Goal: Book appointment/travel/reservation

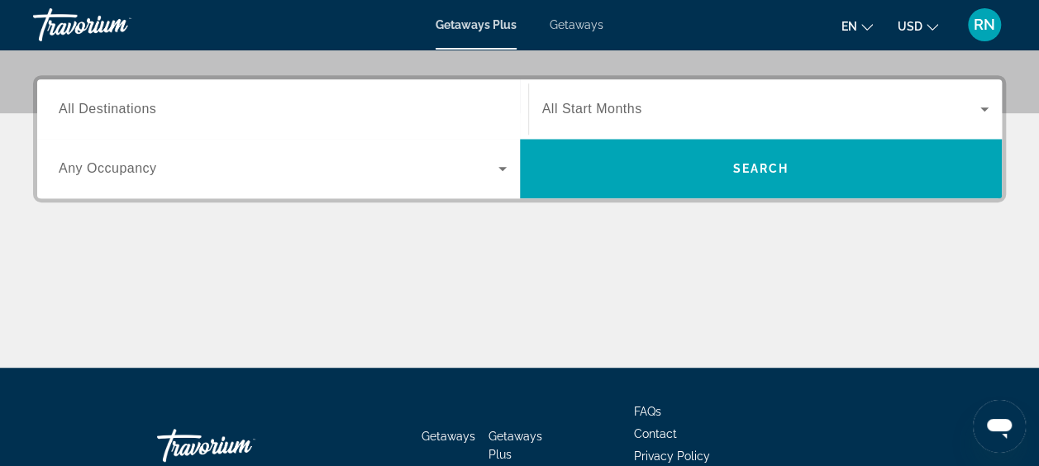
scroll to position [383, 0]
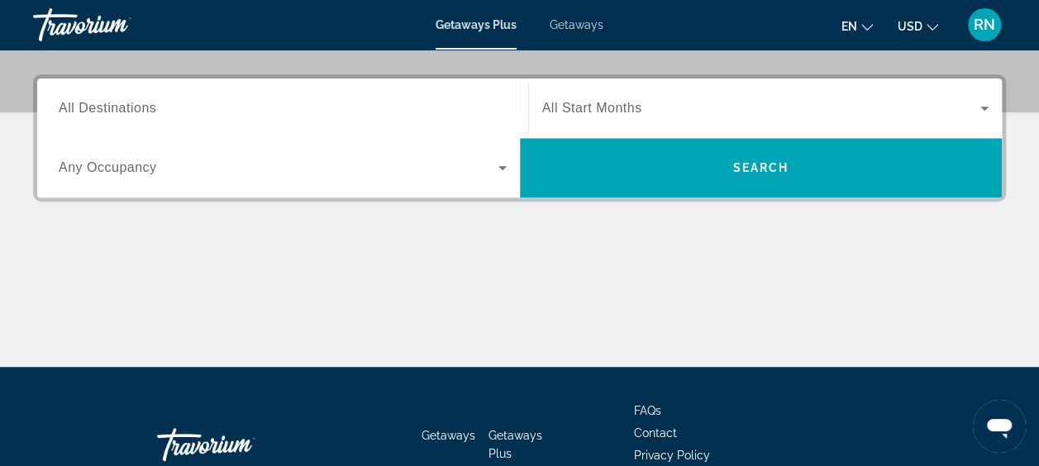
click at [153, 115] on span "All Destinations" at bounding box center [108, 108] width 98 height 14
click at [153, 116] on input "Destination All Destinations" at bounding box center [283, 109] width 448 height 20
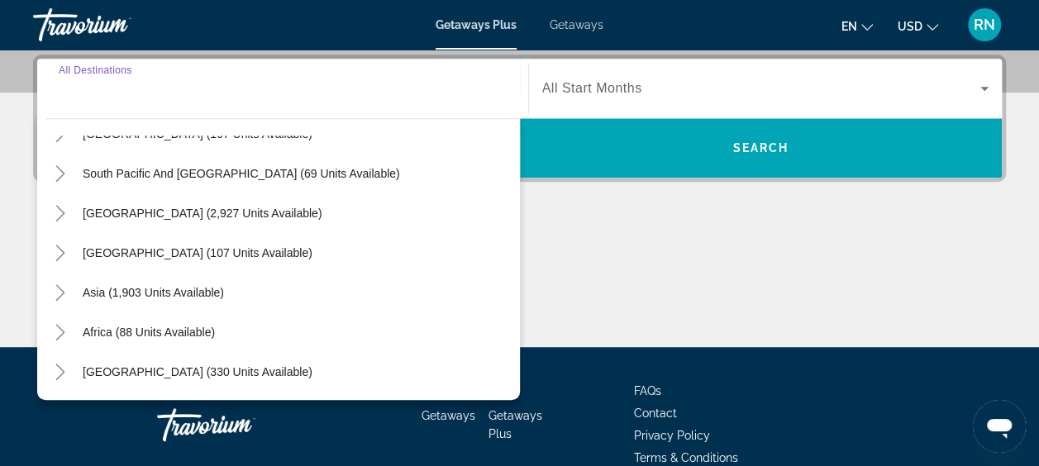
scroll to position [486, 0]
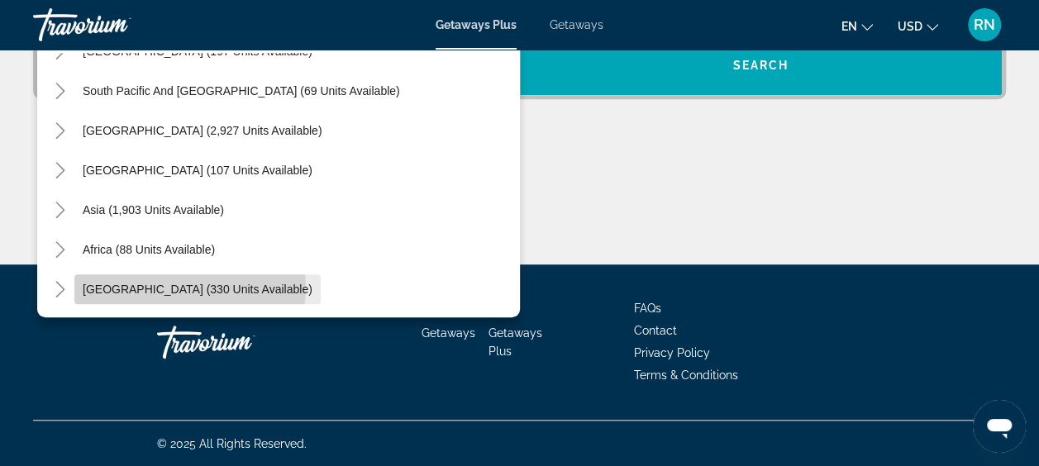
click at [189, 287] on span "[GEOGRAPHIC_DATA] (330 units available)" at bounding box center [198, 289] width 230 height 13
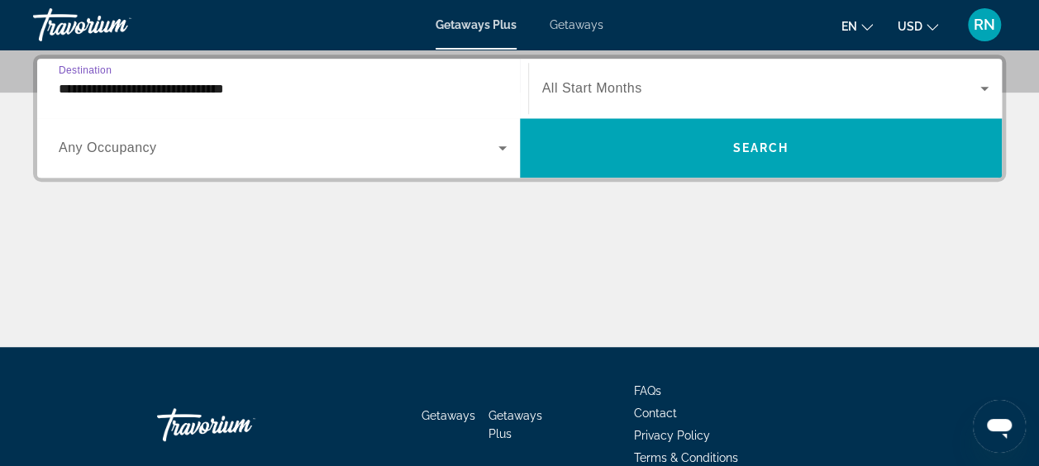
scroll to position [302, 0]
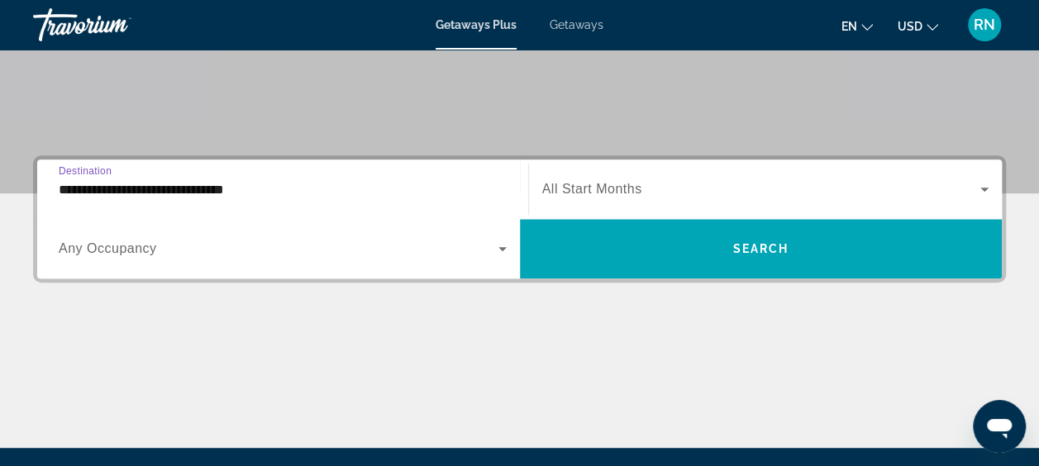
click at [263, 183] on input "**********" at bounding box center [283, 190] width 448 height 20
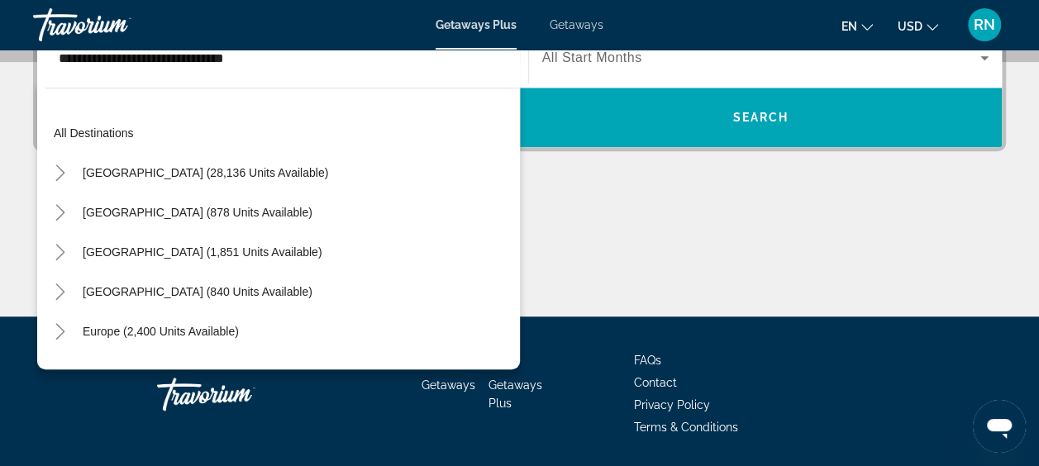
scroll to position [376, 0]
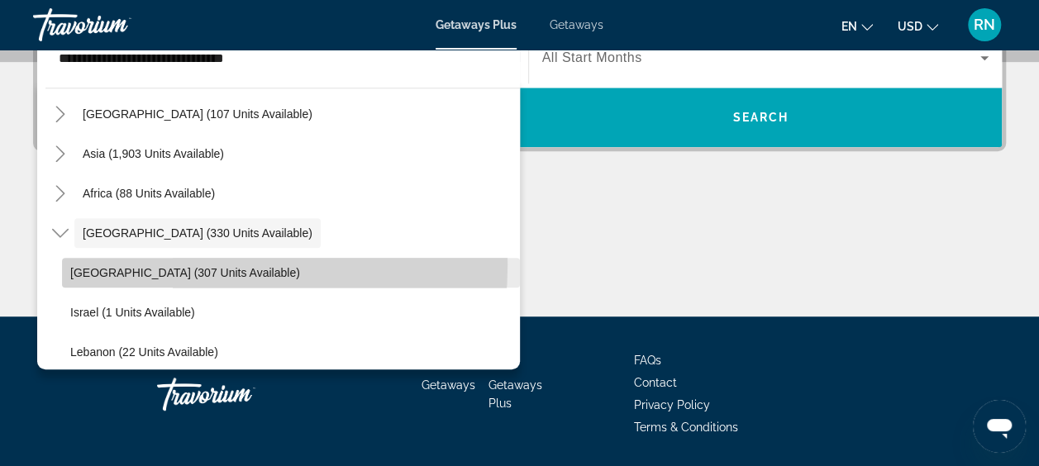
click at [130, 263] on span "Search widget" at bounding box center [291, 273] width 458 height 40
type input "**********"
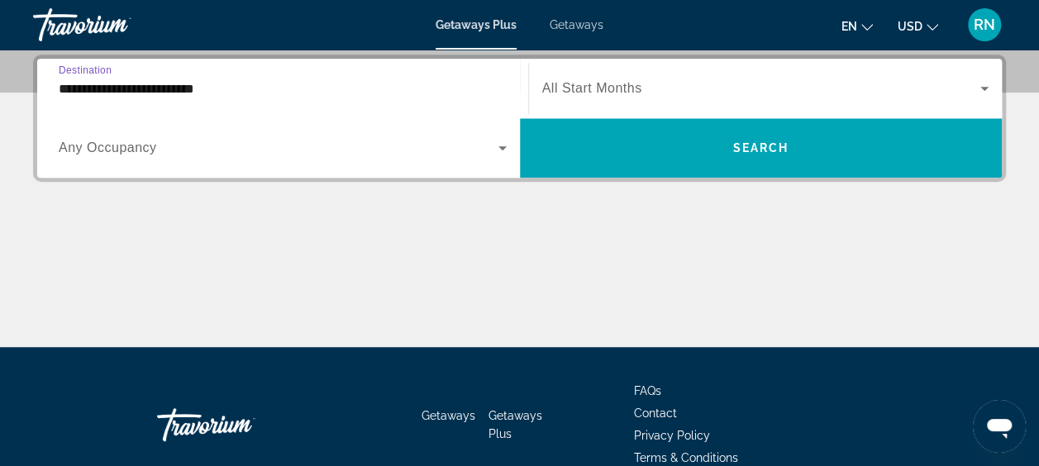
scroll to position [302, 0]
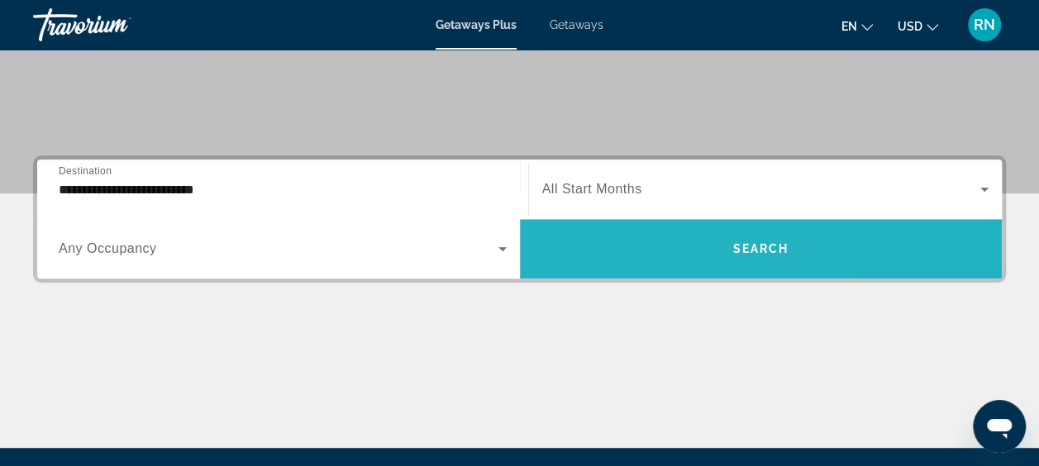
click at [615, 242] on span "Search widget" at bounding box center [761, 249] width 483 height 40
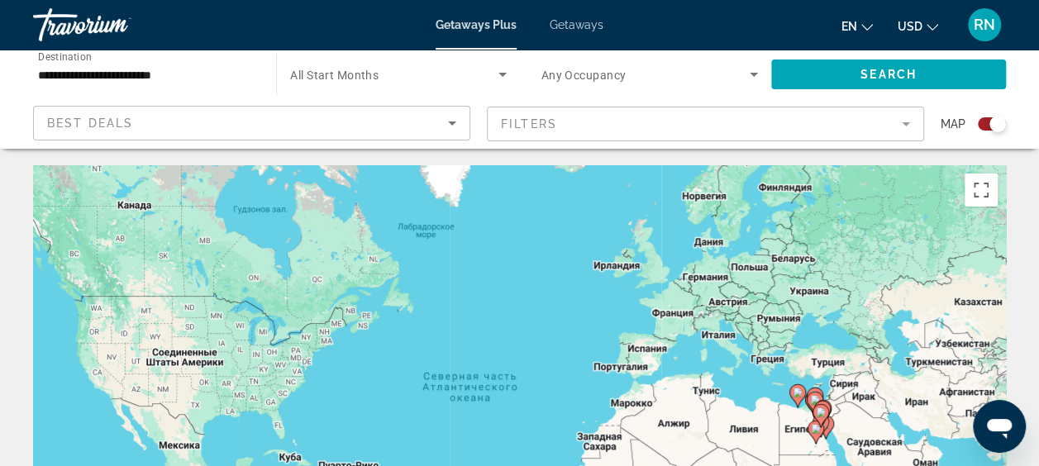
click at [855, 26] on span "en" at bounding box center [849, 26] width 16 height 13
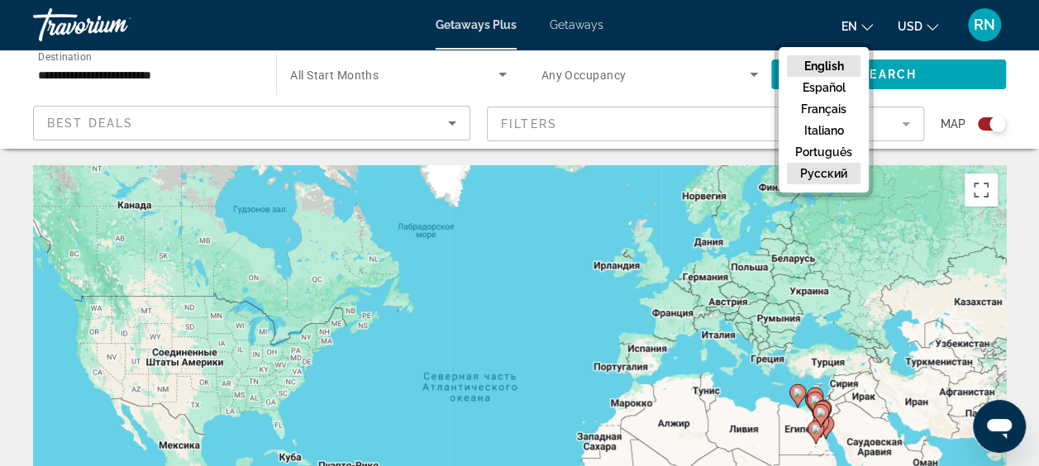
click at [813, 175] on button "русский" at bounding box center [824, 173] width 74 height 21
